Goal: Transaction & Acquisition: Purchase product/service

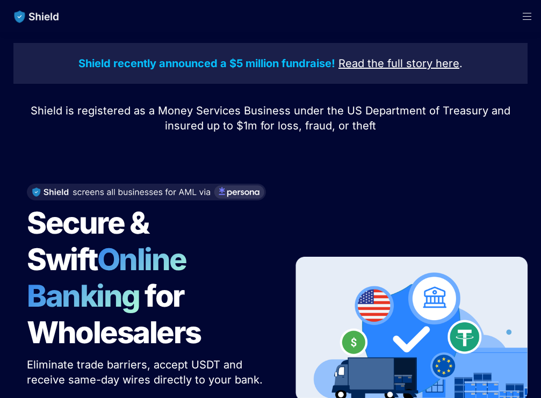
click at [528, 17] on span "Open menu" at bounding box center [527, 16] width 28 height 32
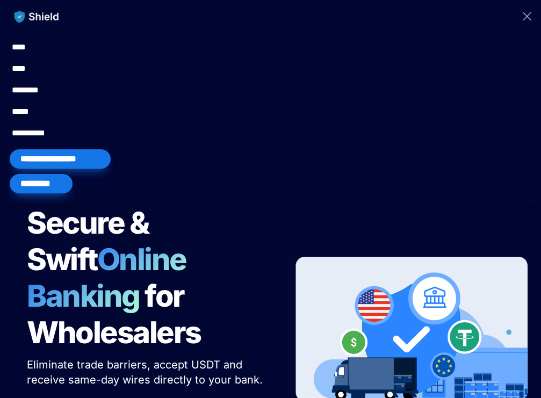
click at [26, 184] on div "*********" at bounding box center [41, 183] width 63 height 19
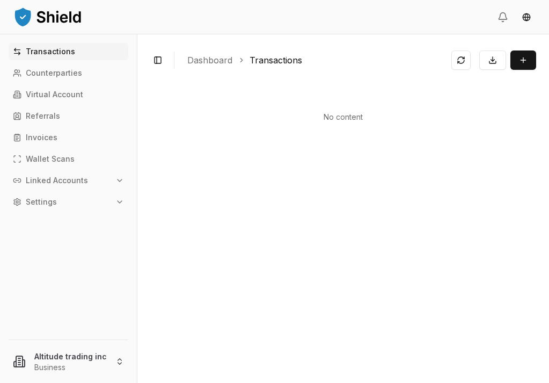
click at [44, 51] on p "Transactions" at bounding box center [50, 52] width 49 height 8
click at [266, 63] on link "Transactions" at bounding box center [276, 60] width 53 height 13
click at [61, 48] on p "Transactions" at bounding box center [50, 52] width 49 height 8
click at [264, 61] on link "Transactions" at bounding box center [276, 60] width 53 height 13
click at [528, 61] on button "Transaction" at bounding box center [523, 59] width 26 height 19
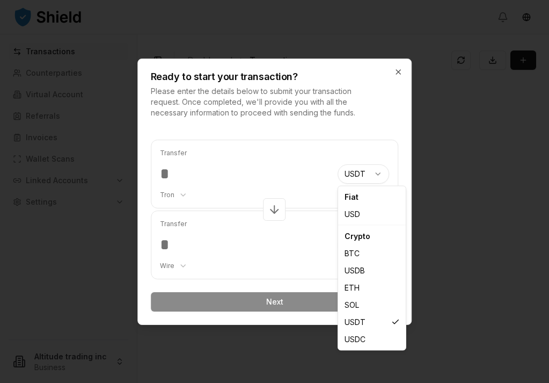
click at [377, 173] on body "Transactions Counterparties Virtual Account Referrals Invoices Wallet Scans Lin…" at bounding box center [274, 191] width 549 height 383
click at [363, 238] on div "Crypto" at bounding box center [371, 236] width 63 height 17
click at [353, 237] on div "Crypto" at bounding box center [371, 236] width 63 height 17
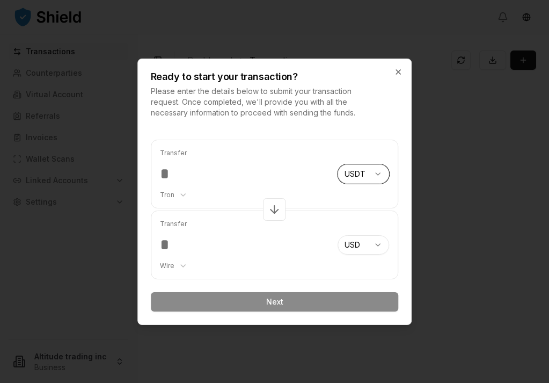
click at [374, 152] on body "Transactions Counterparties Virtual Account Referrals Invoices Wallet Scans Lin…" at bounding box center [274, 191] width 549 height 383
click at [378, 243] on body "Transactions Counterparties Virtual Account Referrals Invoices Wallet Scans Lin…" at bounding box center [274, 191] width 549 height 383
click at [271, 304] on form "Transfer Tron ******** ******** **** ******* USDT *** *** **** *** *** **** ***…" at bounding box center [275, 226] width 248 height 172
click at [274, 303] on form "Transfer Tron ******** ******** **** ******* USDT *** *** **** *** *** **** ***…" at bounding box center [275, 226] width 248 height 172
click at [167, 177] on input "number" at bounding box center [245, 173] width 170 height 19
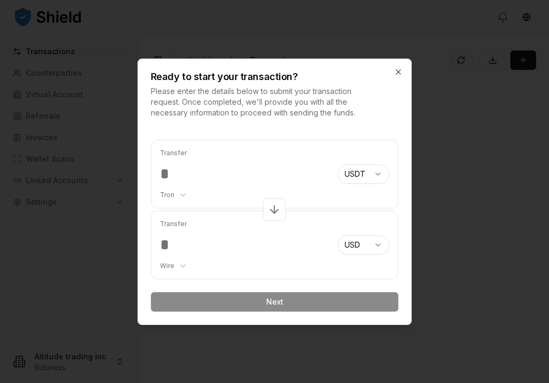
click at [173, 171] on input "number" at bounding box center [245, 173] width 170 height 19
click at [236, 176] on input "number" at bounding box center [245, 173] width 170 height 19
click at [437, 144] on div at bounding box center [274, 191] width 549 height 383
click at [304, 300] on form "Transfer Tron ******** ******** **** ******* USDT *** *** **** *** *** **** ***…" at bounding box center [275, 226] width 248 height 172
click at [173, 175] on input "number" at bounding box center [245, 173] width 170 height 19
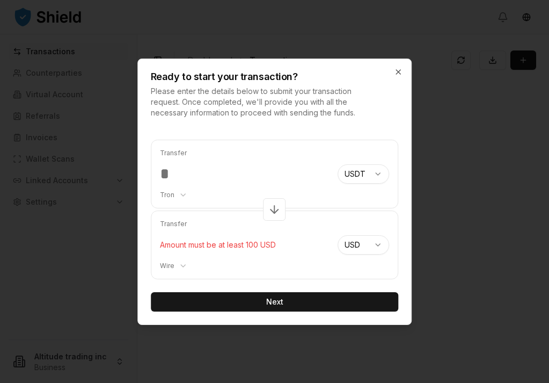
click at [274, 301] on button "Next" at bounding box center [275, 301] width 248 height 19
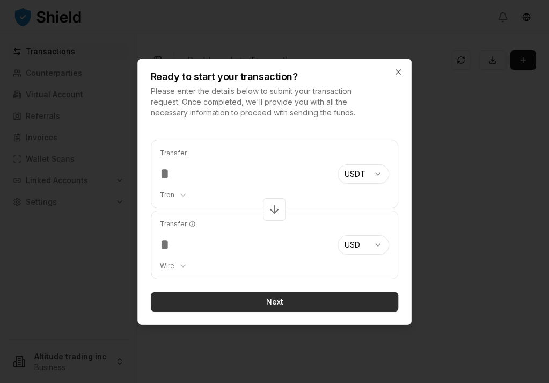
type input "******"
click at [268, 299] on button "Next" at bounding box center [275, 301] width 248 height 19
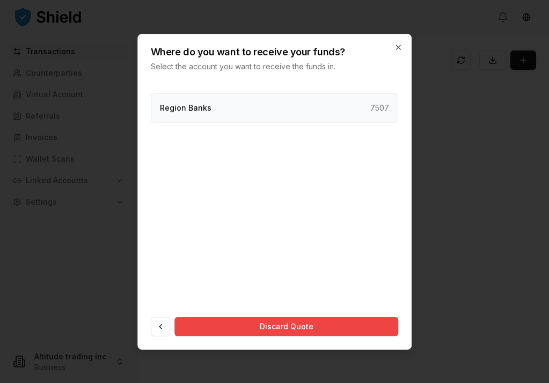
click at [271, 105] on div "Region Banks 7507" at bounding box center [275, 107] width 248 height 29
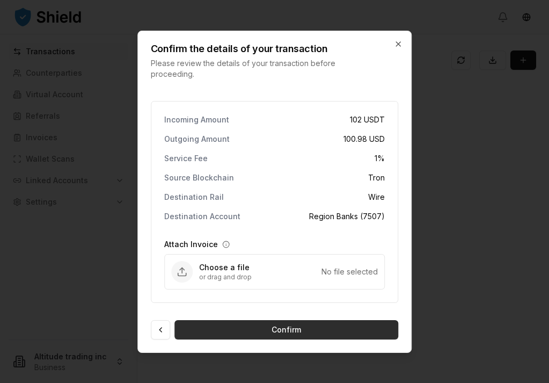
click at [321, 327] on button "Confirm" at bounding box center [286, 329] width 224 height 19
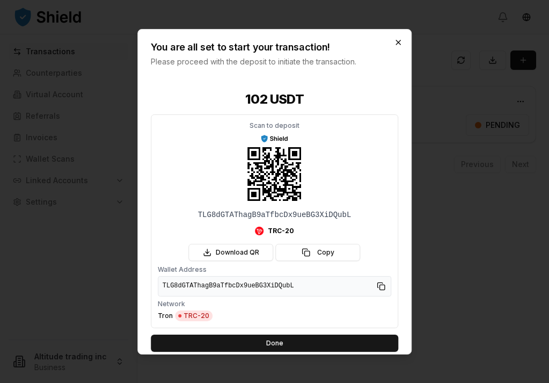
click at [398, 41] on icon "button" at bounding box center [398, 42] width 9 height 9
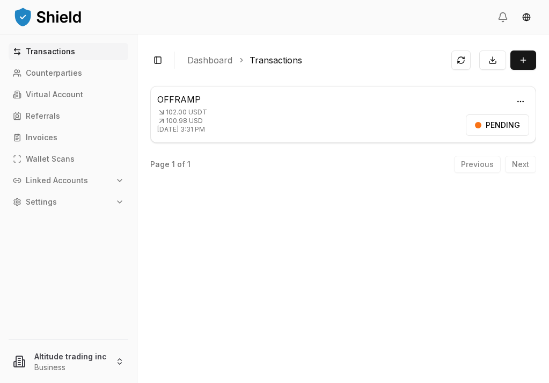
click at [518, 162] on div "Previous Next" at bounding box center [495, 164] width 82 height 17
click at [483, 163] on div "Previous Next" at bounding box center [495, 164] width 82 height 17
click at [480, 164] on div "Previous Next" at bounding box center [495, 164] width 82 height 17
click at [204, 112] on p "102.00 USDT" at bounding box center [309, 112] width 304 height 9
click at [485, 125] on div "PENDING" at bounding box center [497, 124] width 63 height 21
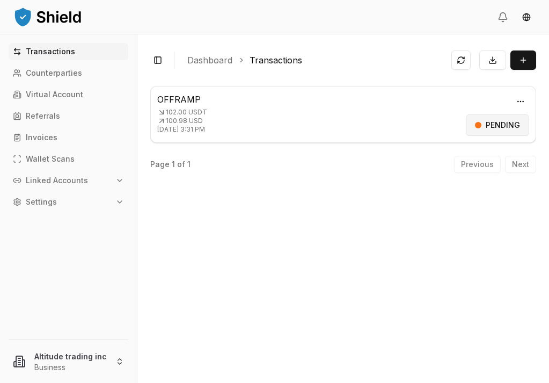
click at [495, 125] on div "PENDING" at bounding box center [497, 124] width 63 height 21
click at [521, 101] on html "Transactions Counterparties Virtual Account Referrals Invoices Wallet Scans Lin…" at bounding box center [274, 191] width 549 height 383
click at [493, 159] on p "Delete" at bounding box center [495, 159] width 21 height 6
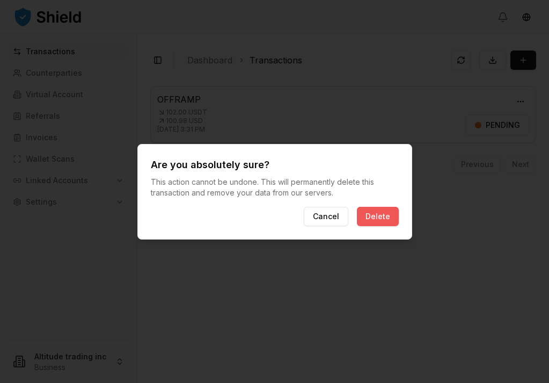
click at [389, 216] on button "Delete" at bounding box center [378, 216] width 42 height 19
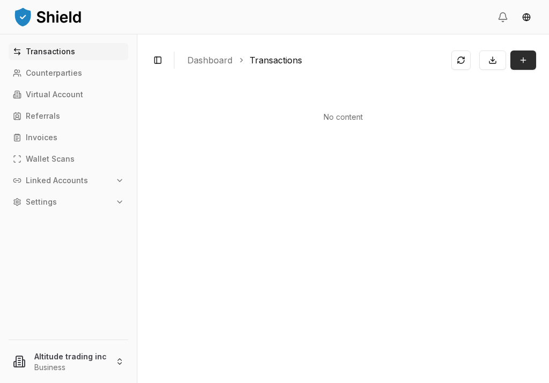
click at [522, 57] on button "Transaction" at bounding box center [523, 59] width 26 height 19
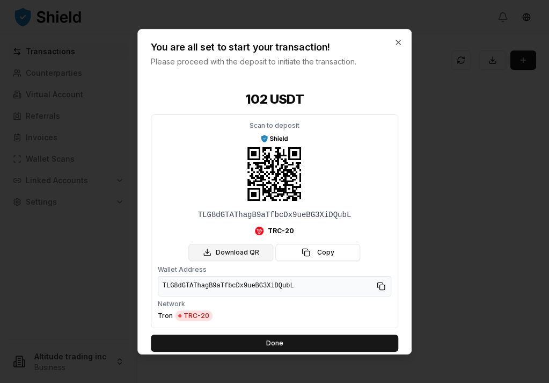
click at [235, 251] on button "Download QR" at bounding box center [231, 252] width 85 height 17
click at [397, 39] on icon "button" at bounding box center [398, 42] width 9 height 9
